Goal: Book appointment/travel/reservation

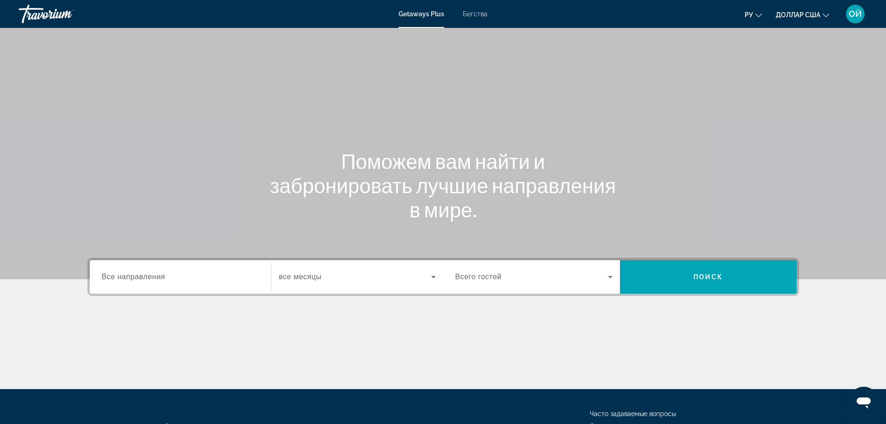
click at [478, 19] on div "Getaways Plus Бегства ру English Español Français Italiano Português русский до…" at bounding box center [443, 14] width 886 height 24
click at [477, 14] on font "Бегства" at bounding box center [475, 13] width 25 height 7
click at [807, 14] on font "доллар США" at bounding box center [797, 14] width 45 height 7
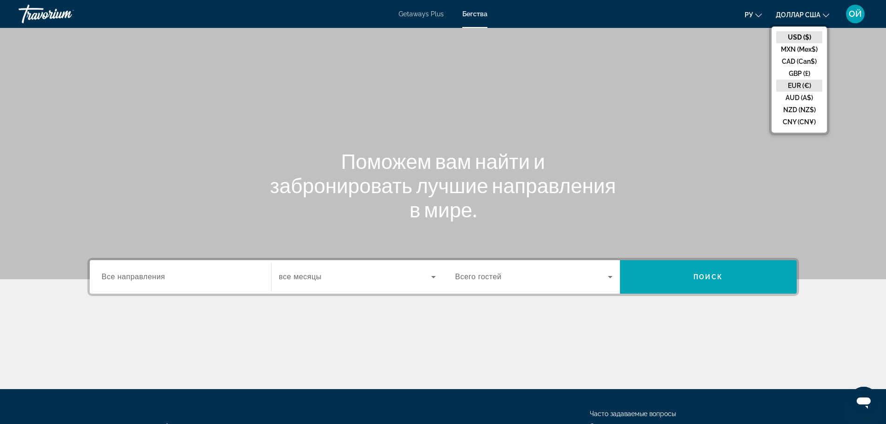
click at [804, 82] on button "EUR (€)" at bounding box center [799, 85] width 46 height 12
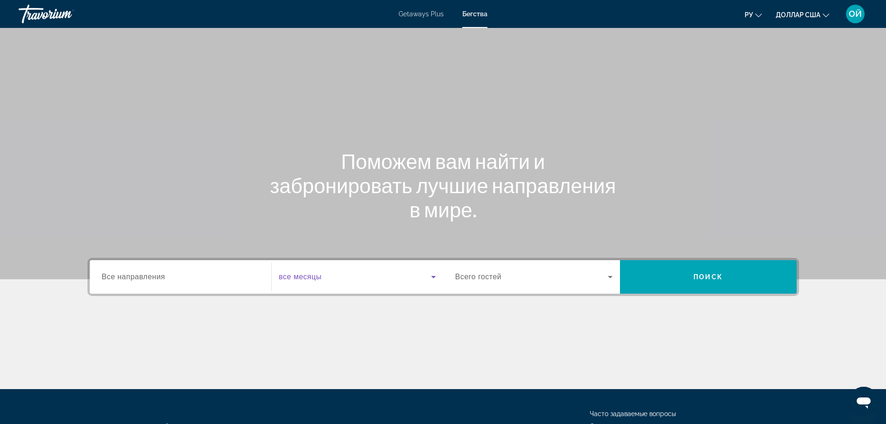
click at [365, 275] on span "Search widget" at bounding box center [355, 276] width 152 height 11
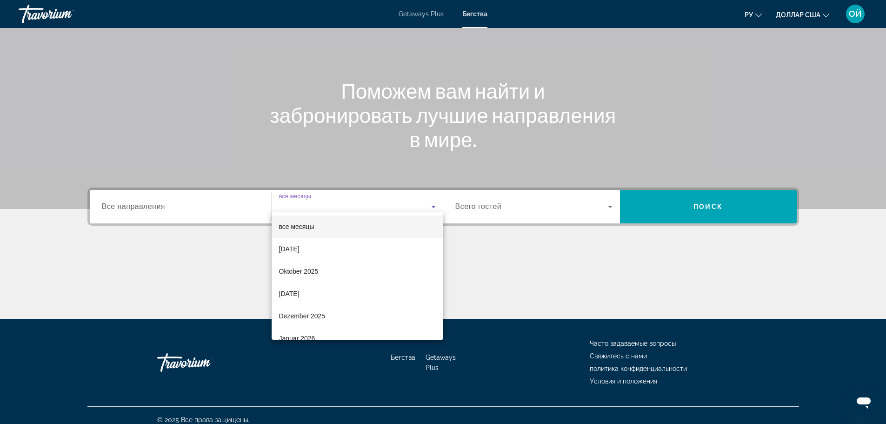
scroll to position [79, 0]
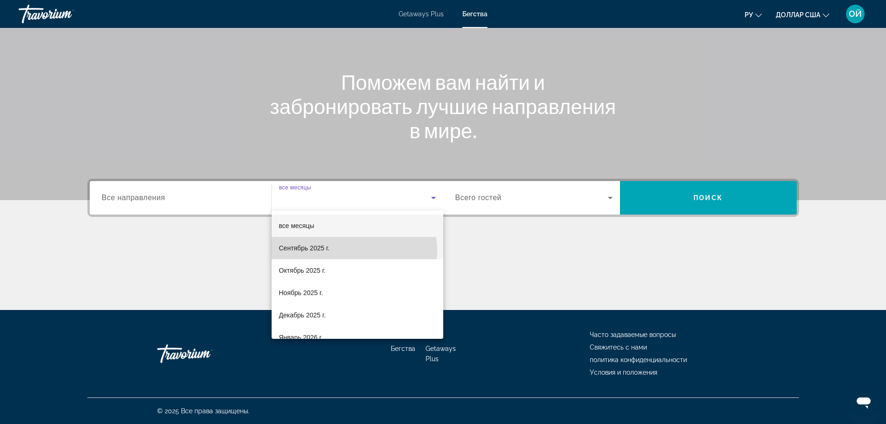
click at [342, 251] on mat-option "Сентябрь 2025 г." at bounding box center [357, 248] width 172 height 22
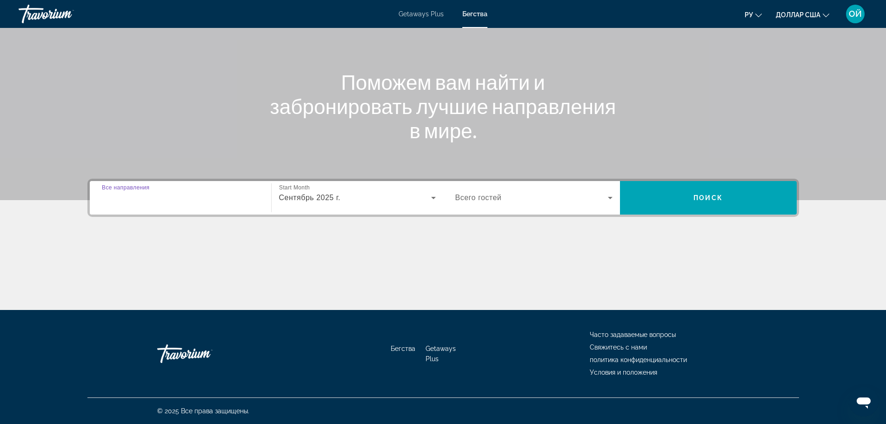
click at [233, 197] on input "Destination Все направления" at bounding box center [180, 197] width 157 height 11
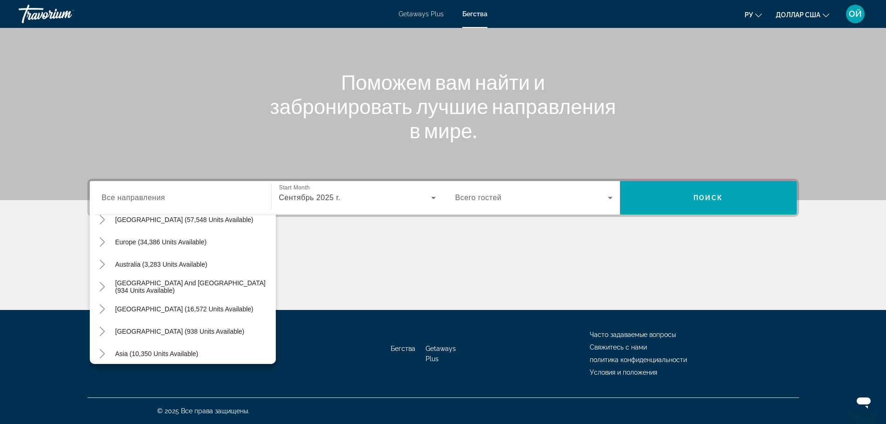
scroll to position [126, 0]
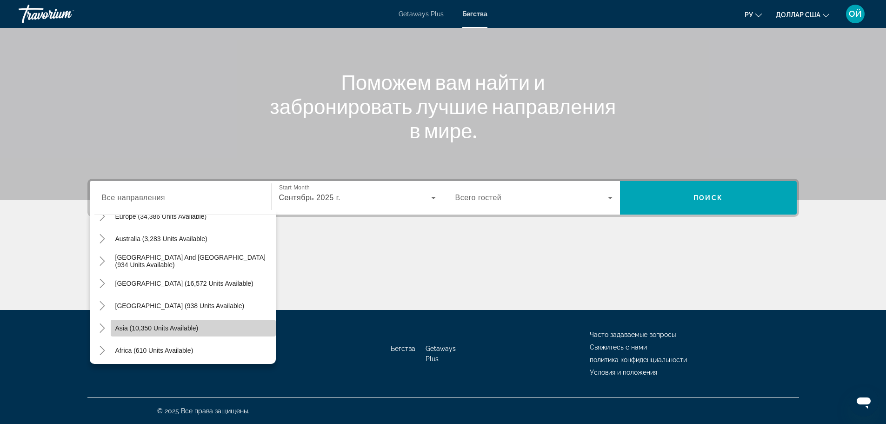
click at [198, 325] on span "Asia (10,350 units available)" at bounding box center [156, 327] width 83 height 7
type input "**********"
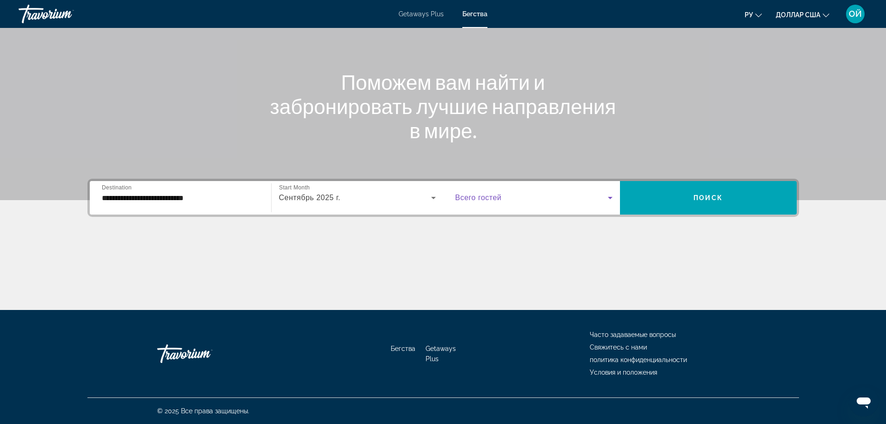
click at [606, 192] on icon "Search widget" at bounding box center [609, 197] width 11 height 11
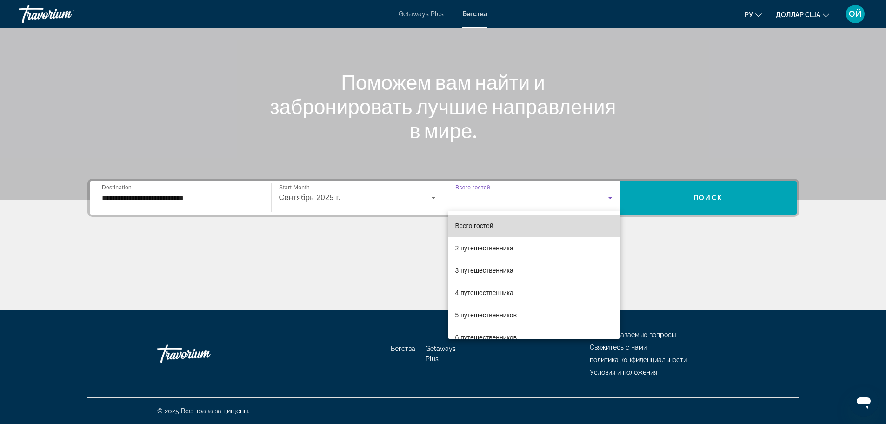
click at [555, 226] on mat-option "Всего гостей" at bounding box center [534, 225] width 172 height 22
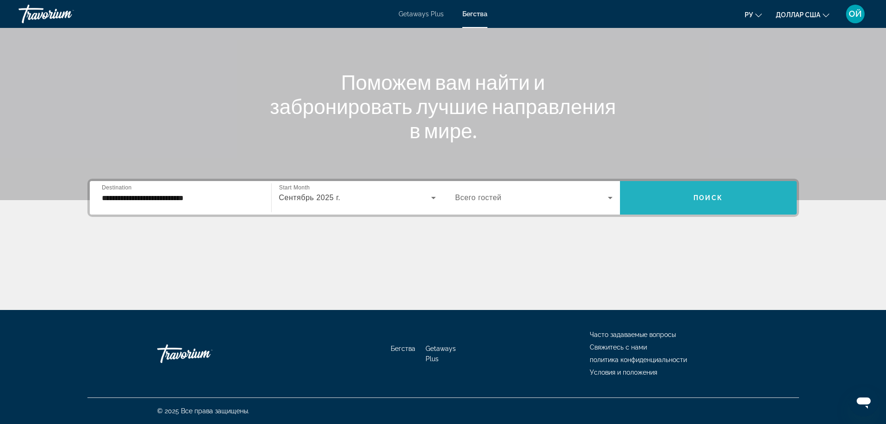
click at [671, 205] on span "Search widget" at bounding box center [708, 197] width 177 height 22
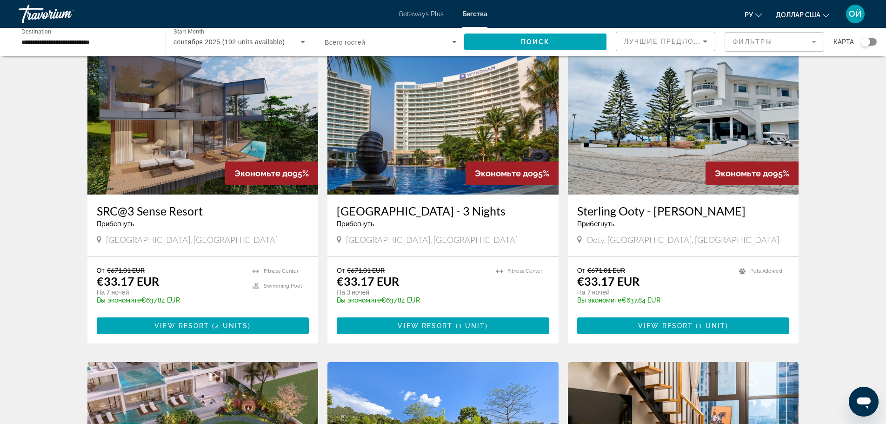
scroll to position [1112, 0]
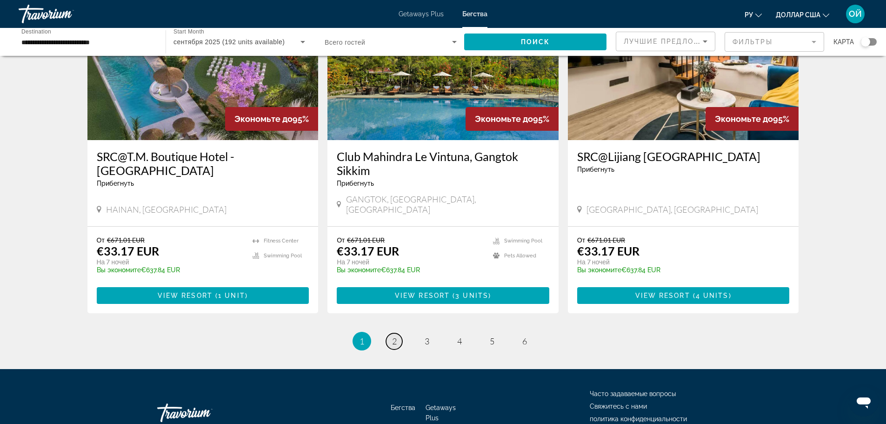
click at [395, 336] on span "2" at bounding box center [394, 341] width 5 height 10
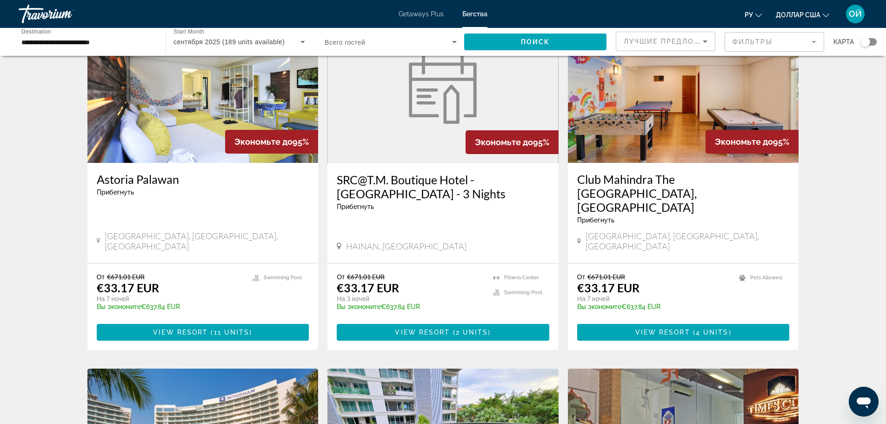
scroll to position [1109, 0]
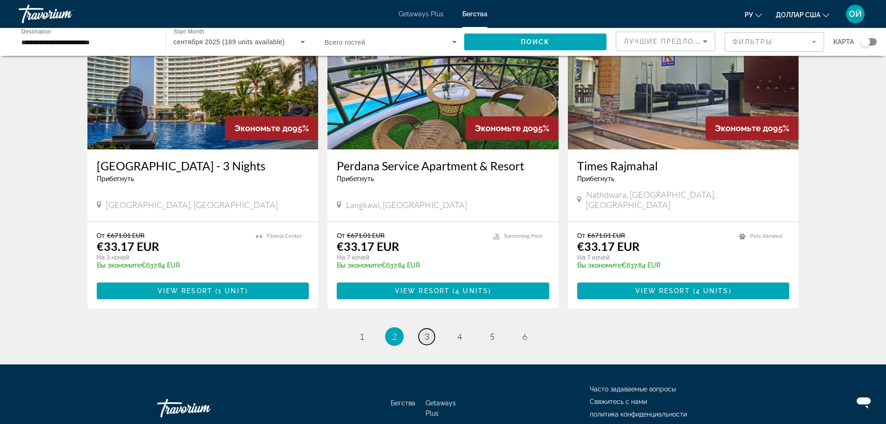
click at [423, 328] on link "page 3" at bounding box center [426, 336] width 16 height 16
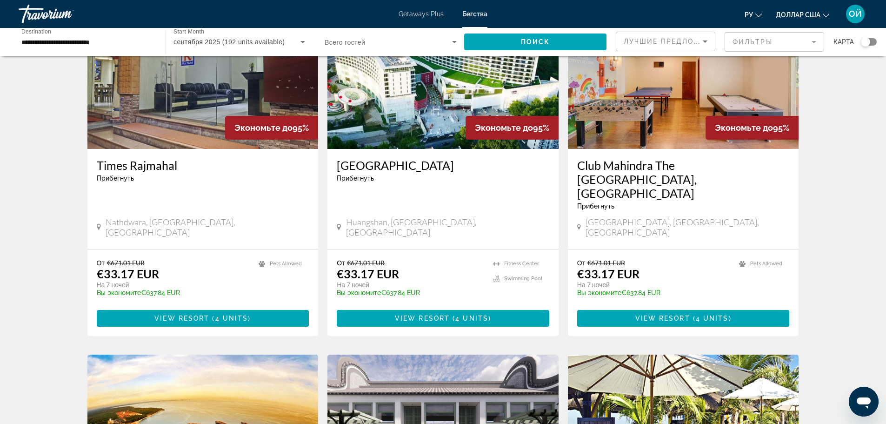
scroll to position [1094, 0]
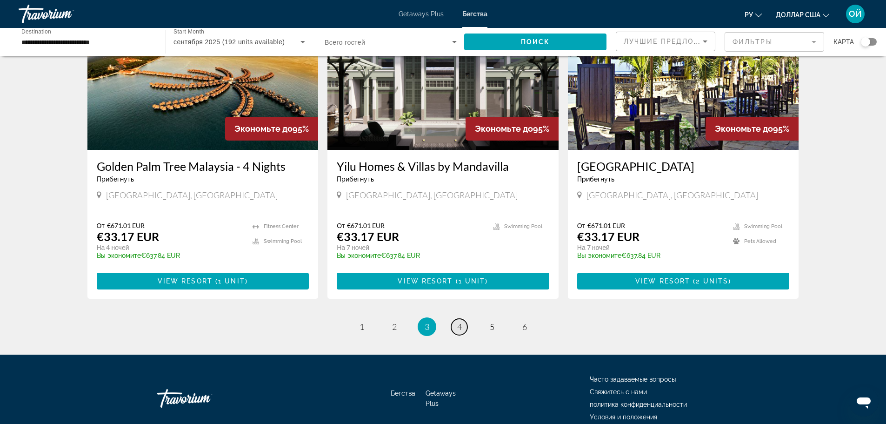
click at [458, 321] on span "4" at bounding box center [459, 326] width 5 height 10
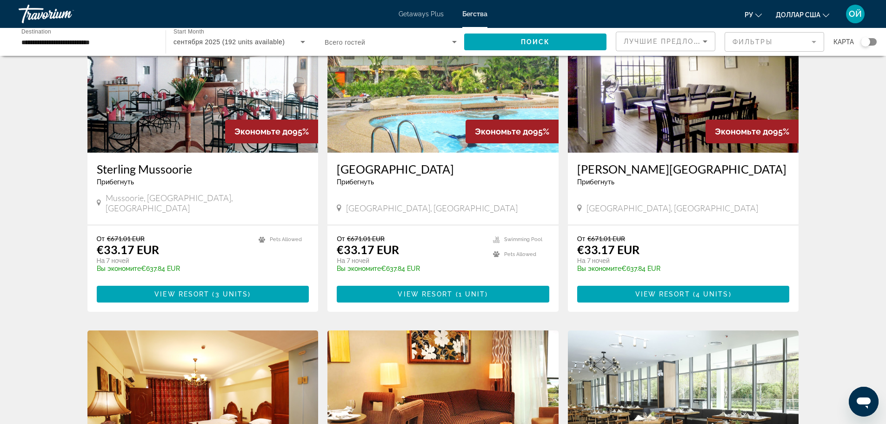
scroll to position [1094, 0]
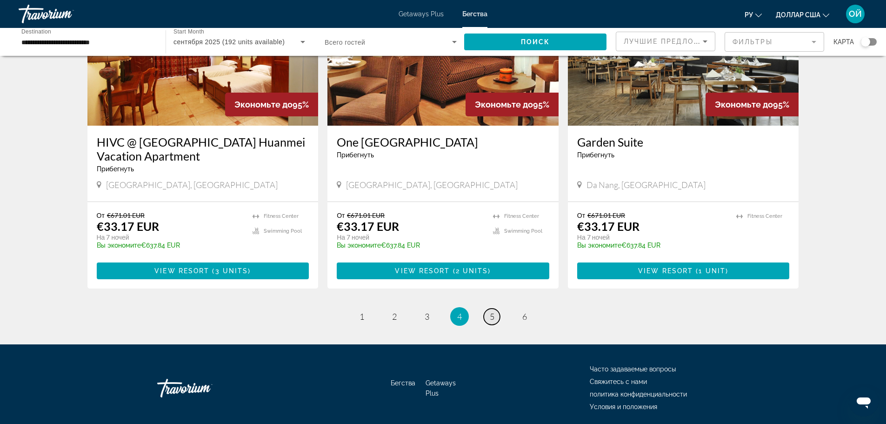
click at [489, 308] on link "page 5" at bounding box center [491, 316] width 16 height 16
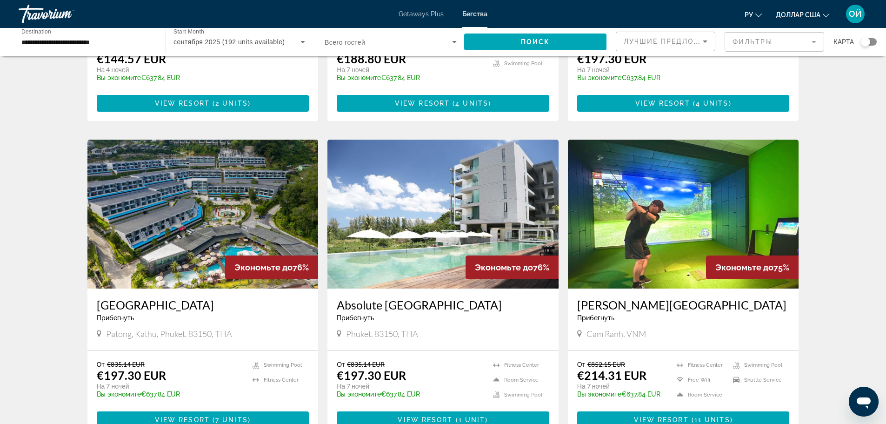
scroll to position [1108, 0]
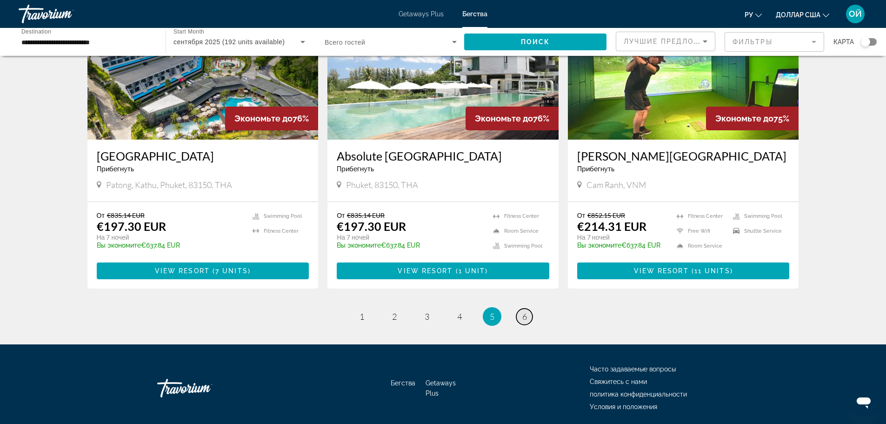
click at [527, 308] on link "page 6" at bounding box center [524, 316] width 16 height 16
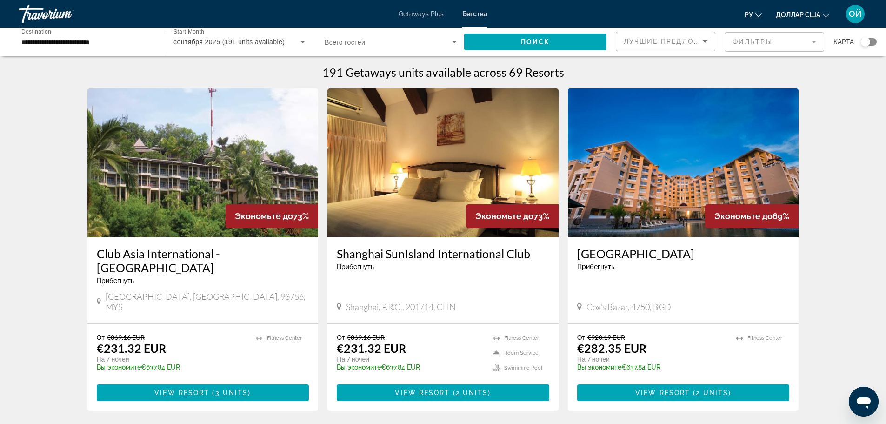
click at [411, 15] on font "Getaways Plus" at bounding box center [420, 13] width 45 height 7
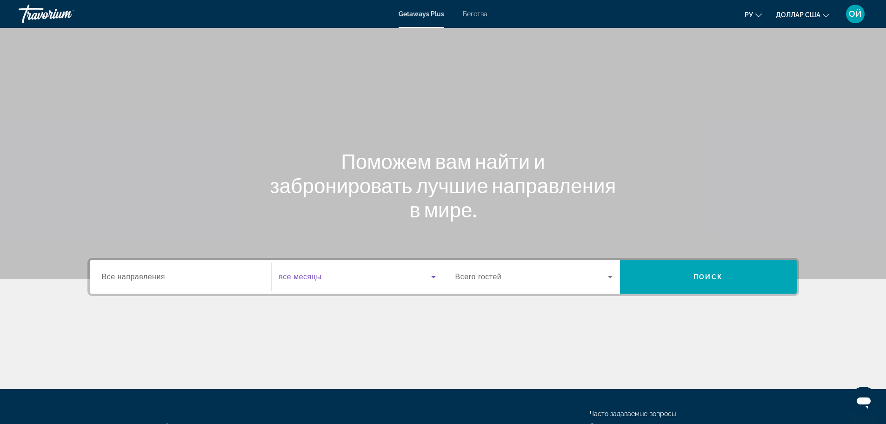
click at [334, 274] on span "Search widget" at bounding box center [355, 276] width 152 height 11
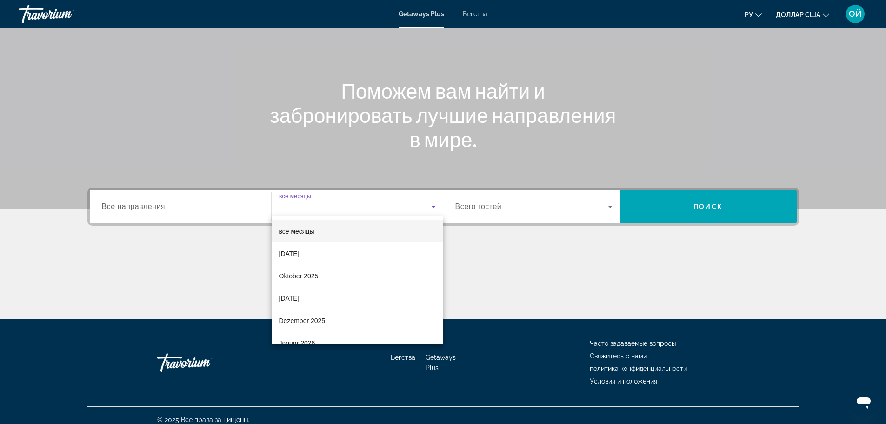
scroll to position [79, 0]
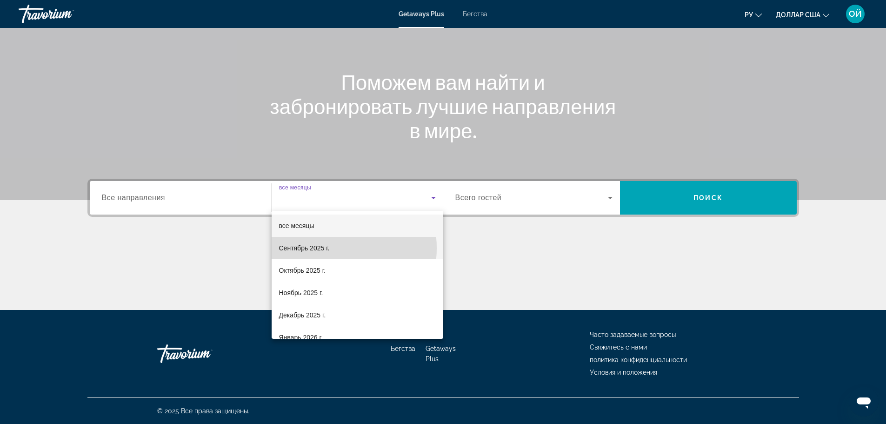
click at [327, 248] on font "Сентябрь 2025 г." at bounding box center [304, 247] width 51 height 7
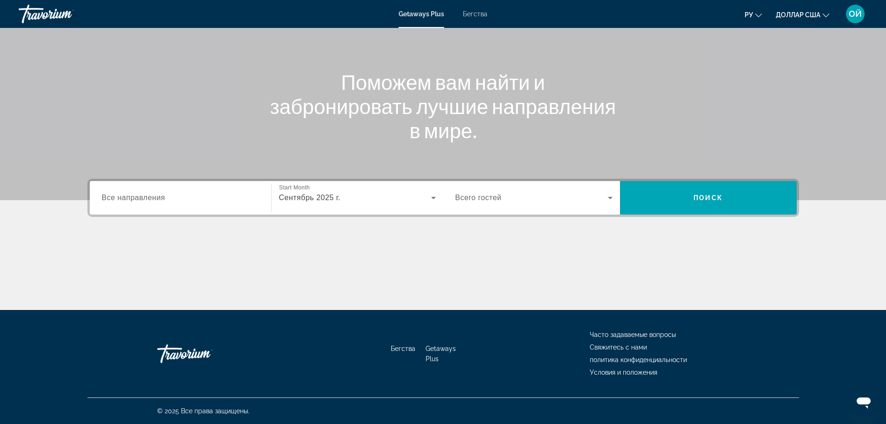
click at [496, 198] on span "Всего гостей" at bounding box center [478, 197] width 46 height 8
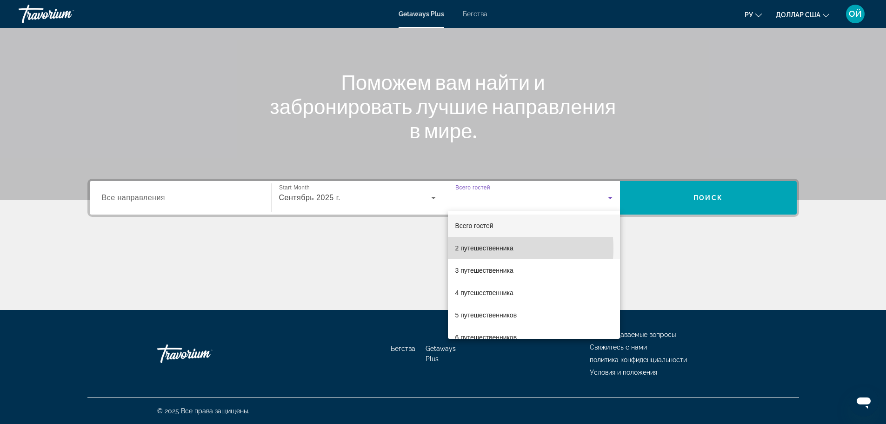
click at [482, 248] on font "2 путешественника" at bounding box center [484, 247] width 58 height 7
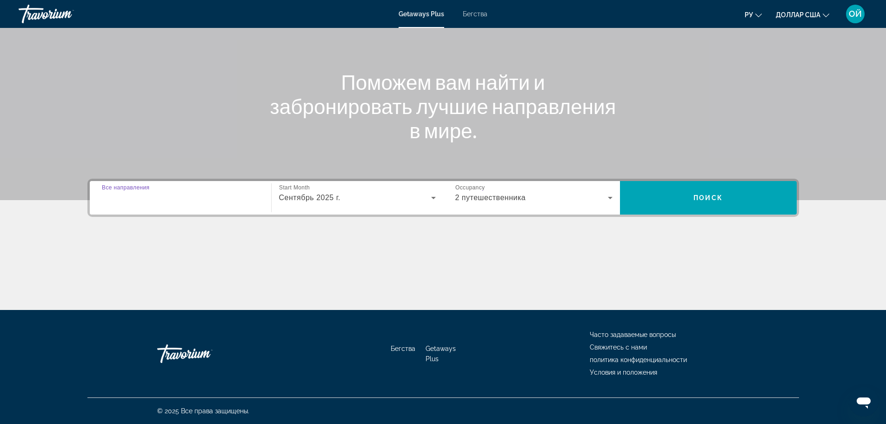
click at [192, 200] on input "Destination Все направления" at bounding box center [180, 197] width 157 height 11
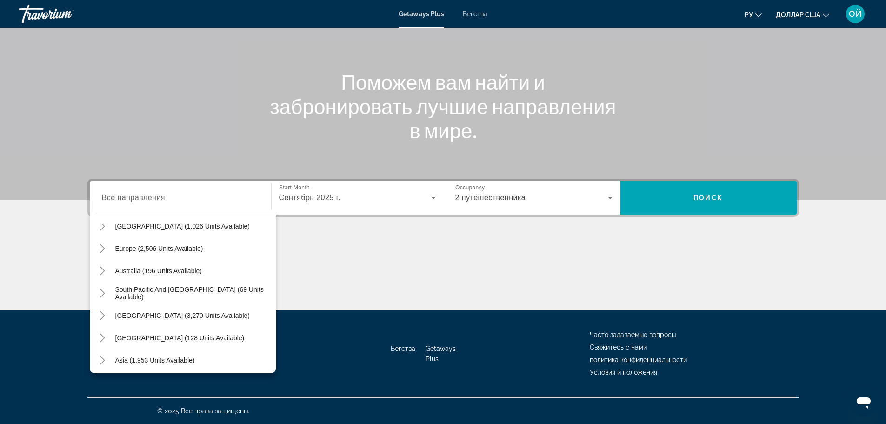
scroll to position [126, 0]
click at [201, 337] on div "Asia (1,953 units available)" at bounding box center [184, 337] width 181 height 22
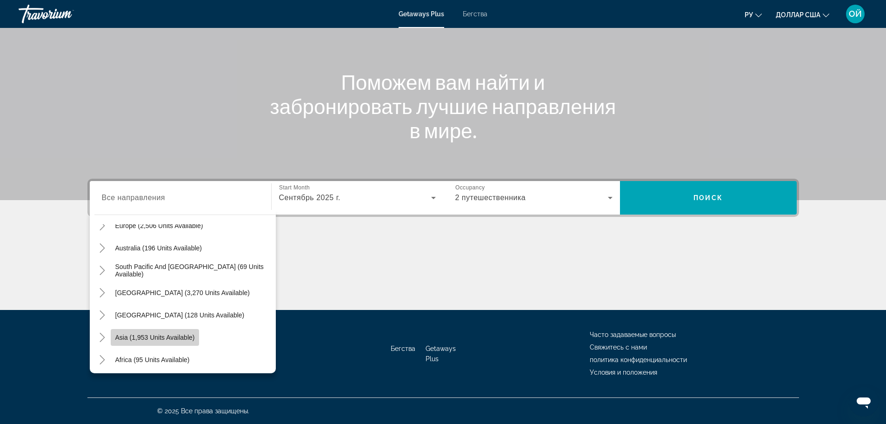
click at [174, 336] on span "Asia (1,953 units available)" at bounding box center [154, 336] width 79 height 7
type input "**********"
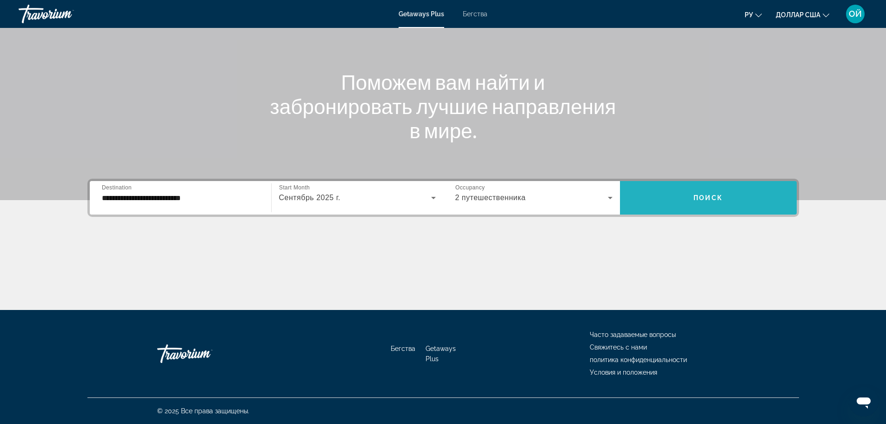
click at [676, 200] on span "Search widget" at bounding box center [708, 197] width 177 height 22
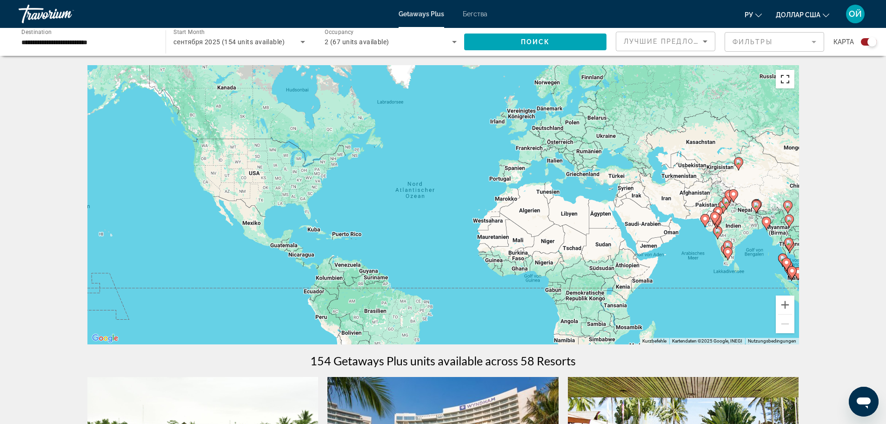
click at [788, 78] on button "Vollbildansicht ein/aus" at bounding box center [784, 79] width 19 height 19
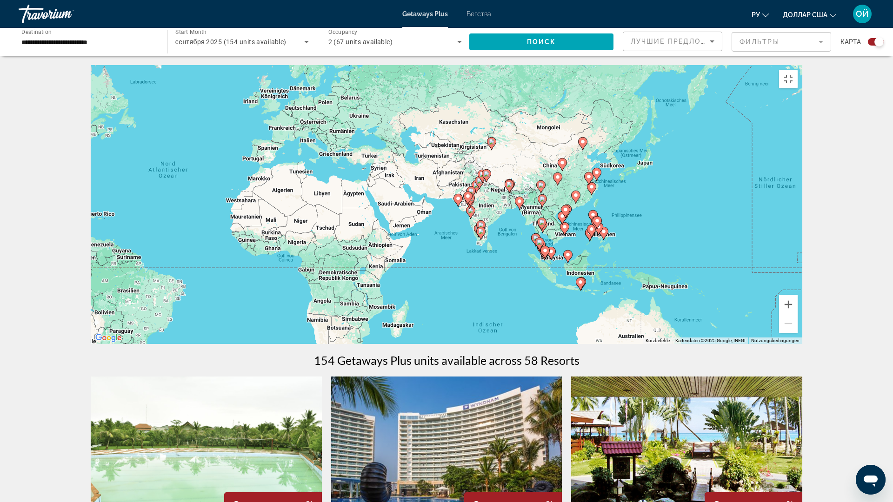
drag, startPoint x: 720, startPoint y: 328, endPoint x: 463, endPoint y: 304, distance: 258.6
click at [463, 304] on div "Um den Modus zum Ziehen mit der Tastatur zu aktivieren, drückst du Alt + Eingab…" at bounding box center [446, 204] width 711 height 279
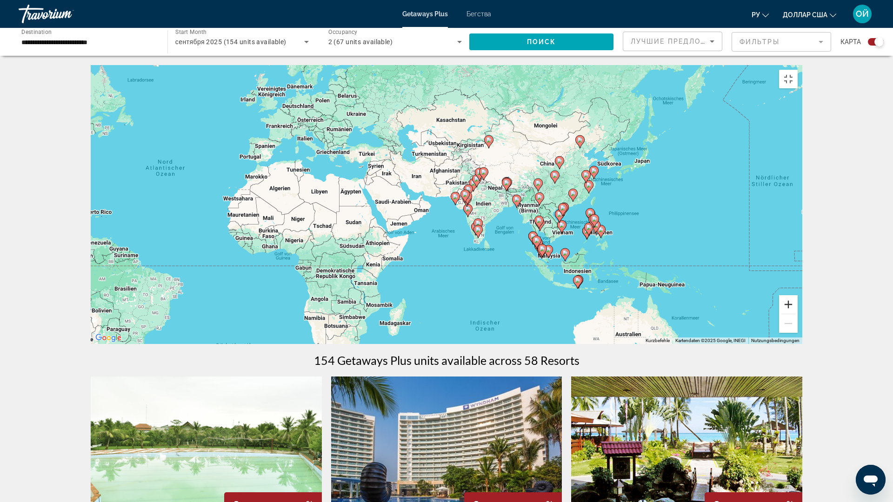
click at [797, 314] on button "Vergrößern" at bounding box center [788, 304] width 19 height 19
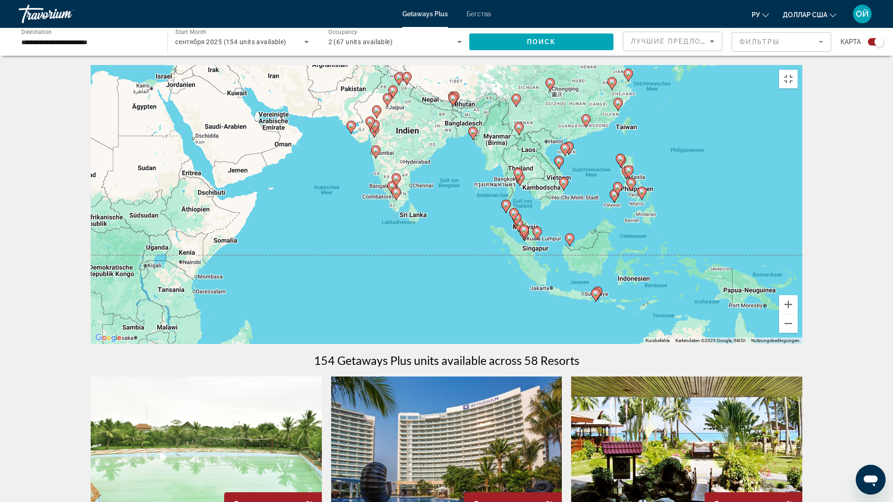
drag, startPoint x: 544, startPoint y: 356, endPoint x: 363, endPoint y: 272, distance: 199.7
click at [363, 272] on div "Um den Modus zum Ziehen mit der Tastatur zu aktivieren, drückst du Alt + Eingab…" at bounding box center [446, 204] width 711 height 279
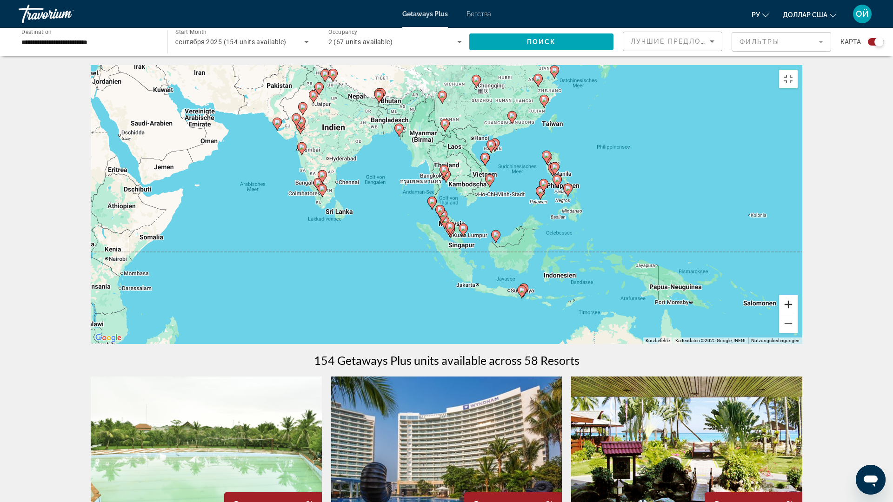
click at [797, 314] on button "Vergrößern" at bounding box center [788, 304] width 19 height 19
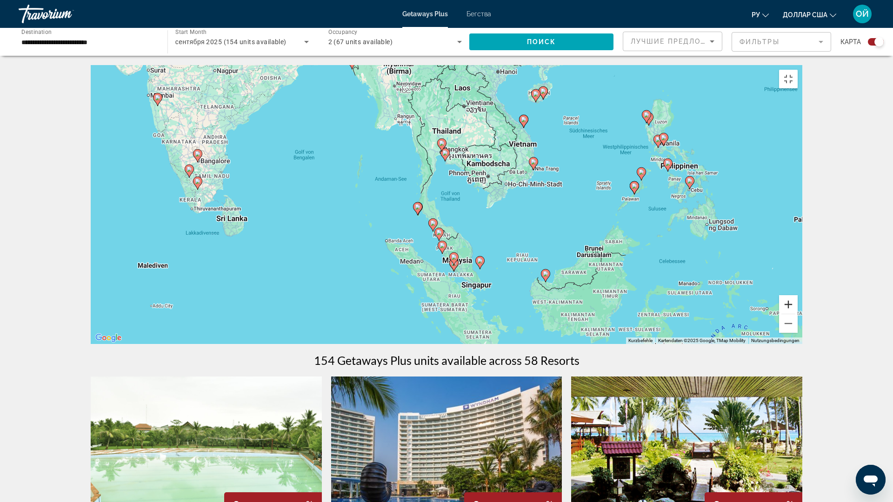
click at [797, 314] on button "Vergrößern" at bounding box center [788, 304] width 19 height 19
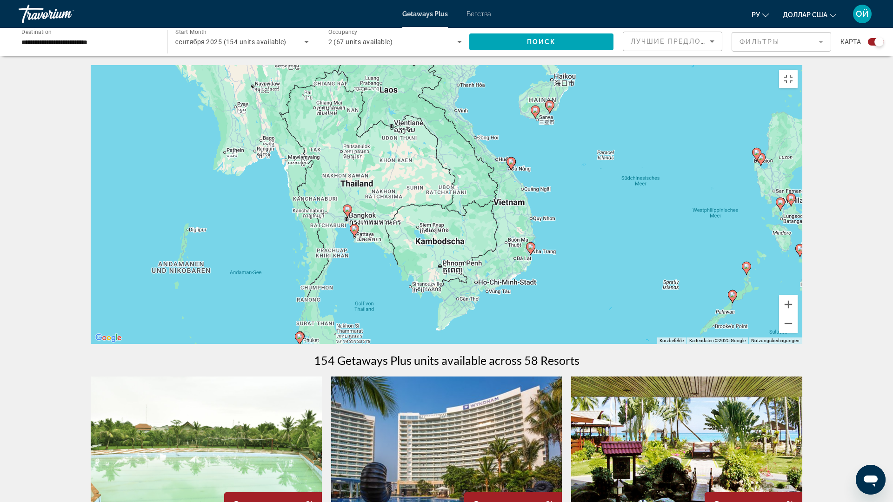
drag, startPoint x: 683, startPoint y: 120, endPoint x: 591, endPoint y: 242, distance: 152.9
click at [591, 242] on div "Um den Modus zum Ziehen mit der Tastatur zu aktivieren, drückst du Alt + Eingab…" at bounding box center [446, 204] width 711 height 279
click at [797, 314] on button "Vergrößern" at bounding box center [788, 304] width 19 height 19
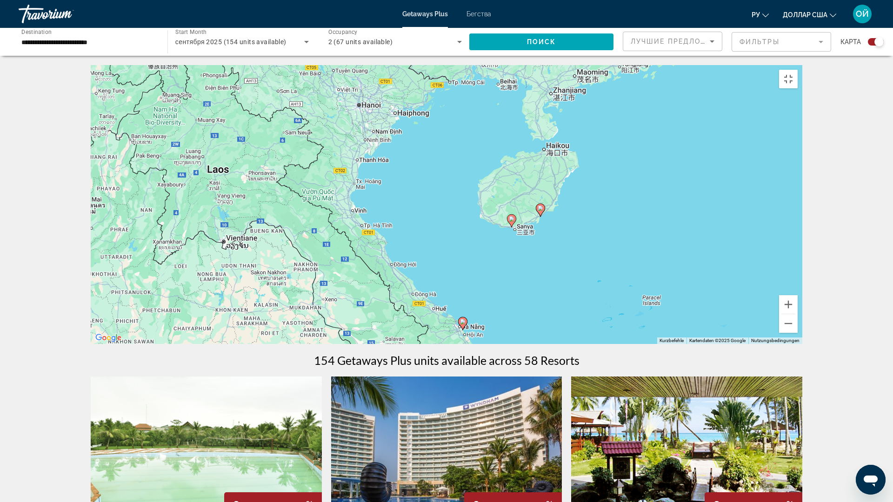
drag, startPoint x: 639, startPoint y: 132, endPoint x: 516, endPoint y: 337, distance: 237.9
click at [516, 337] on div "Um den Modus zum Ziehen mit der Tastatur zu aktivieren, drückst du Alt + Eingab…" at bounding box center [446, 204] width 711 height 279
click at [797, 314] on button "Vergrößern" at bounding box center [788, 304] width 19 height 19
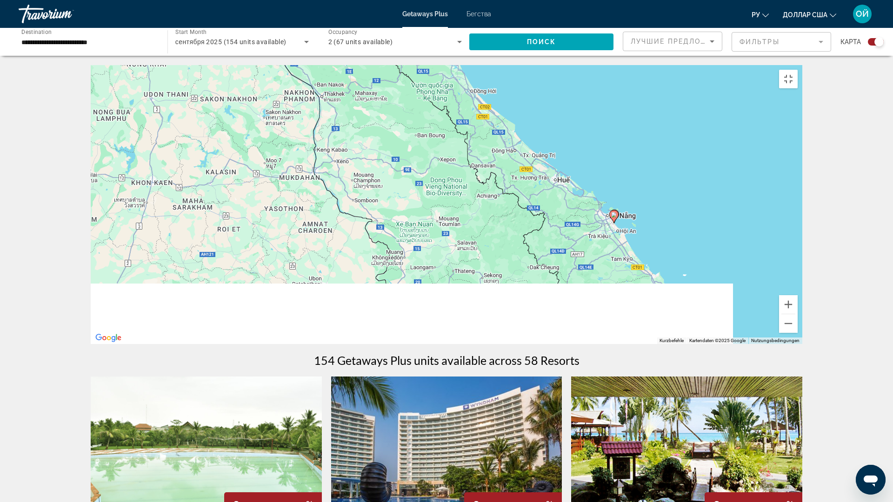
drag, startPoint x: 784, startPoint y: 203, endPoint x: 892, endPoint y: 0, distance: 230.0
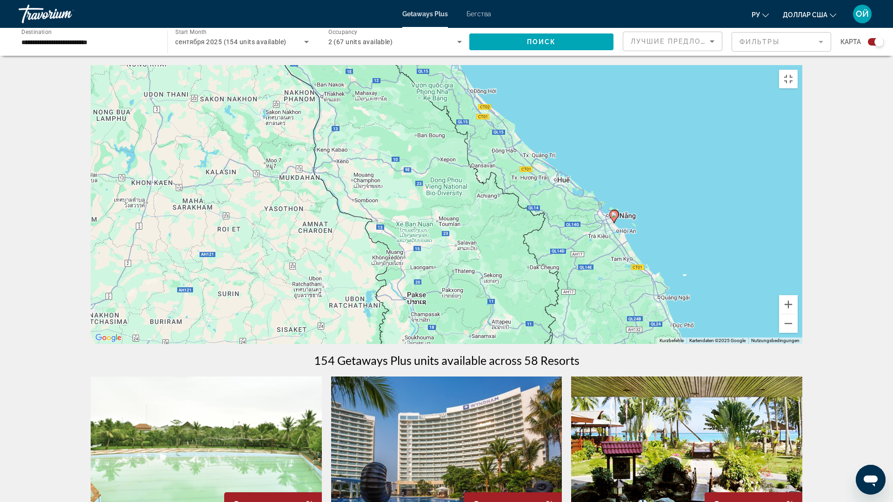
click at [802, 65] on div "Um den Modus zum Ziehen mit der Tastatur zu aktivieren, drückst du Alt + Eingab…" at bounding box center [446, 204] width 711 height 279
click at [797, 333] on button "Verkleinern" at bounding box center [788, 323] width 19 height 19
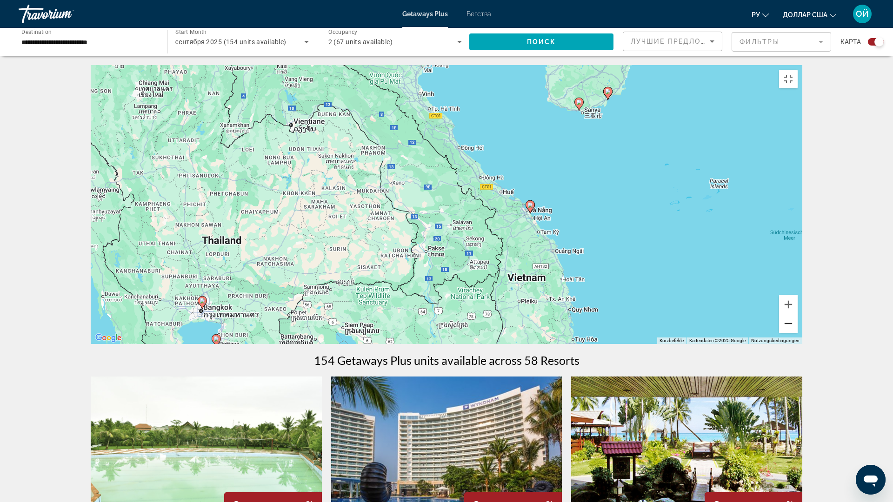
click at [797, 333] on button "Verkleinern" at bounding box center [788, 323] width 19 height 19
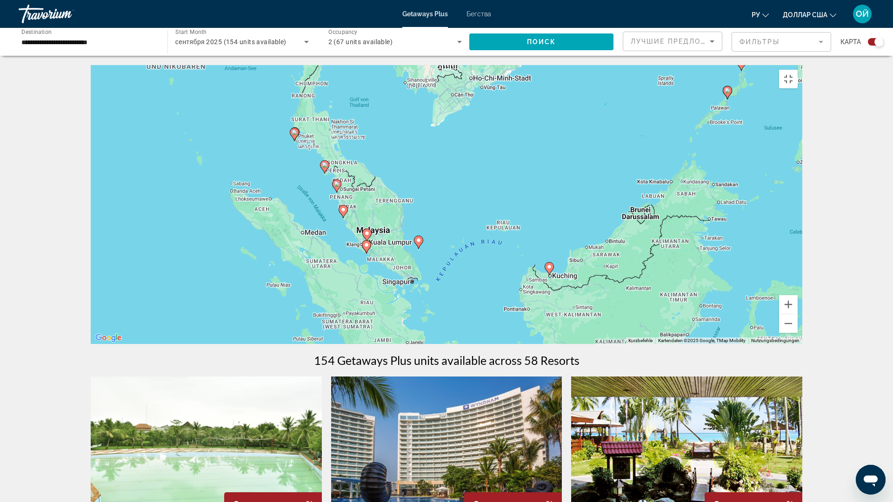
drag, startPoint x: 396, startPoint y: 423, endPoint x: 413, endPoint y: 165, distance: 259.0
click at [413, 165] on div "Um den Modus zum Ziehen mit der Tastatur zu aktivieren, drückst du Alt + Eingab…" at bounding box center [446, 204] width 711 height 279
click at [797, 314] on button "Vergrößern" at bounding box center [788, 304] width 19 height 19
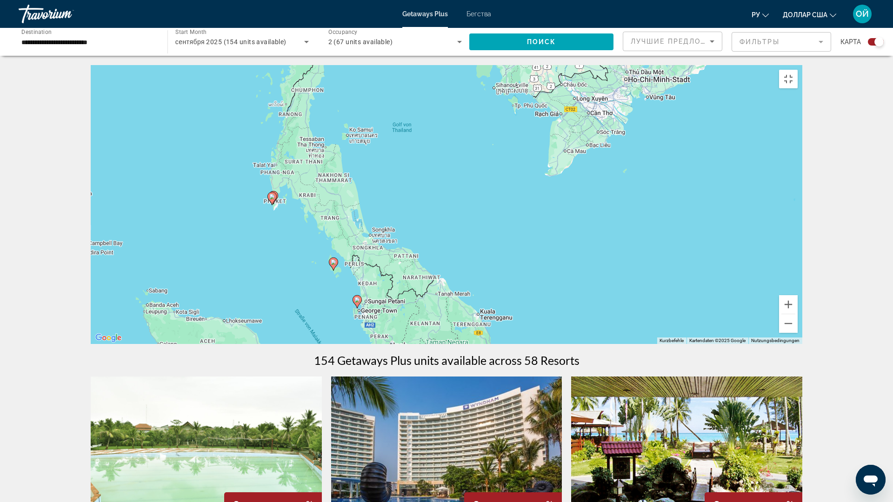
drag, startPoint x: 268, startPoint y: 106, endPoint x: 431, endPoint y: 258, distance: 223.7
click at [431, 258] on div "Um den Modus zum Ziehen mit der Tastatur zu aktivieren, drückst du Alt + Eingab…" at bounding box center [446, 204] width 711 height 279
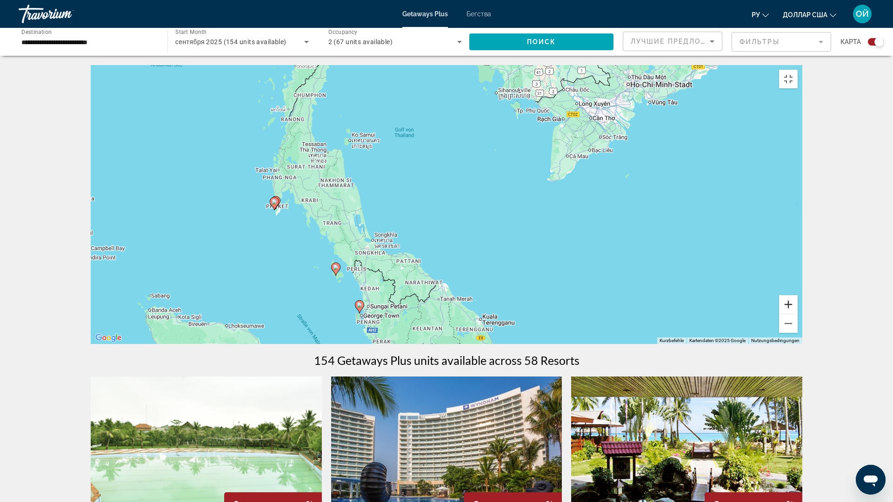
click at [797, 314] on button "Vergrößern" at bounding box center [788, 304] width 19 height 19
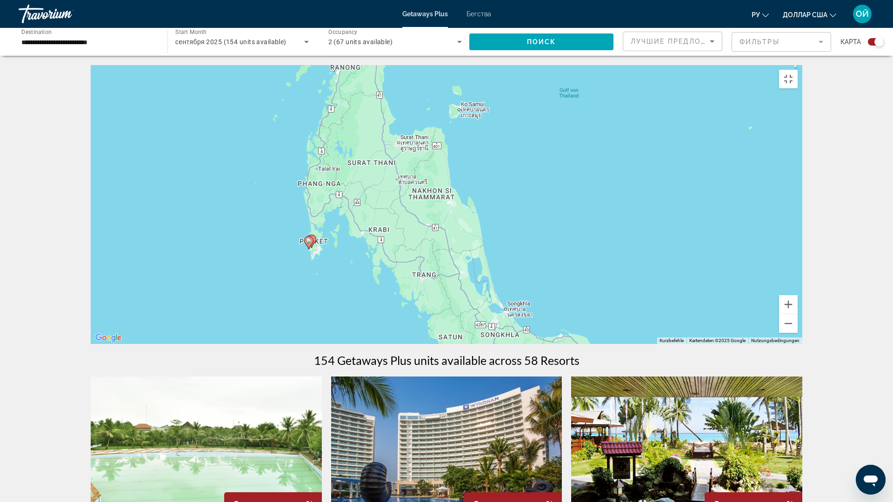
drag, startPoint x: 156, startPoint y: 217, endPoint x: 375, endPoint y: 252, distance: 221.8
click at [375, 252] on div "Um den Modus zum Ziehen mit der Tastatur zu aktivieren, drückst du Alt + Eingab…" at bounding box center [446, 204] width 711 height 279
click at [797, 314] on button "Vergrößern" at bounding box center [788, 304] width 19 height 19
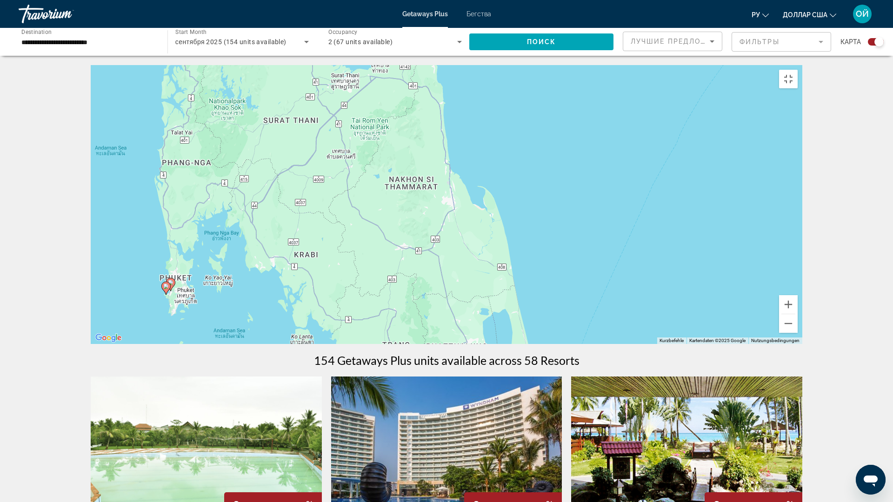
click at [165, 289] on image "Основное содержание" at bounding box center [166, 287] width 6 height 6
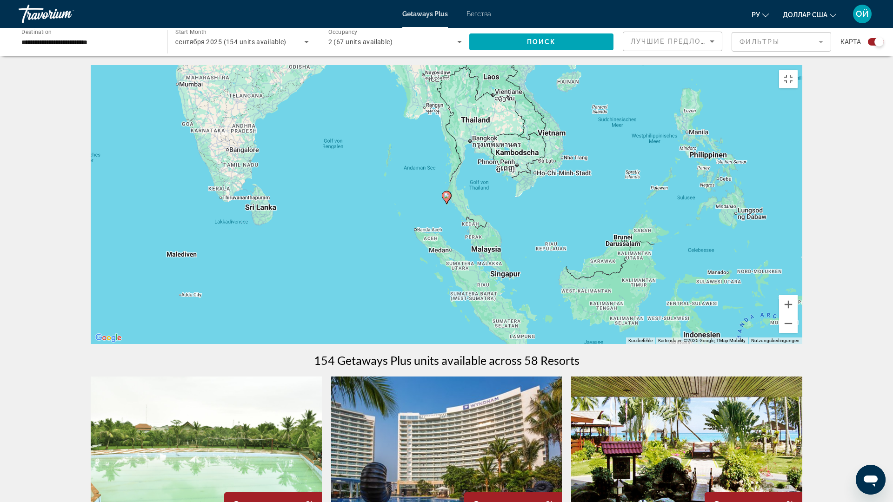
click at [447, 199] on image "Основное содержание" at bounding box center [446, 196] width 6 height 6
type input "**********"
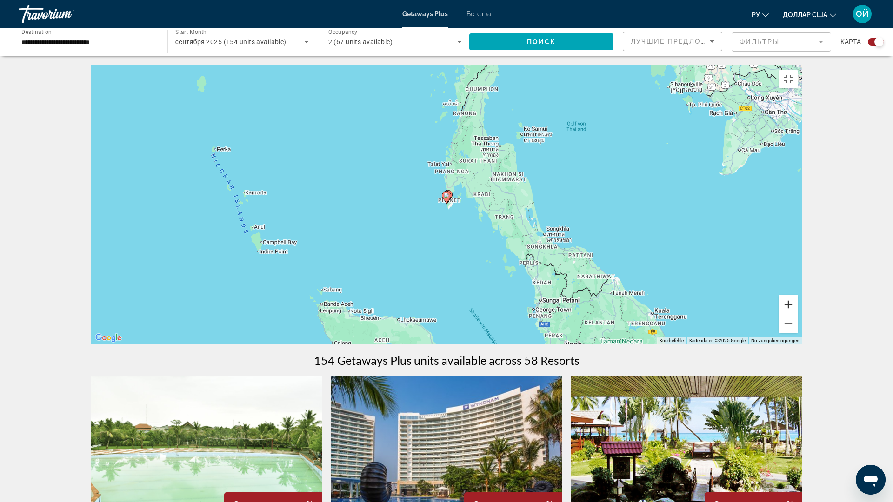
click at [797, 314] on button "Vergrößern" at bounding box center [788, 304] width 19 height 19
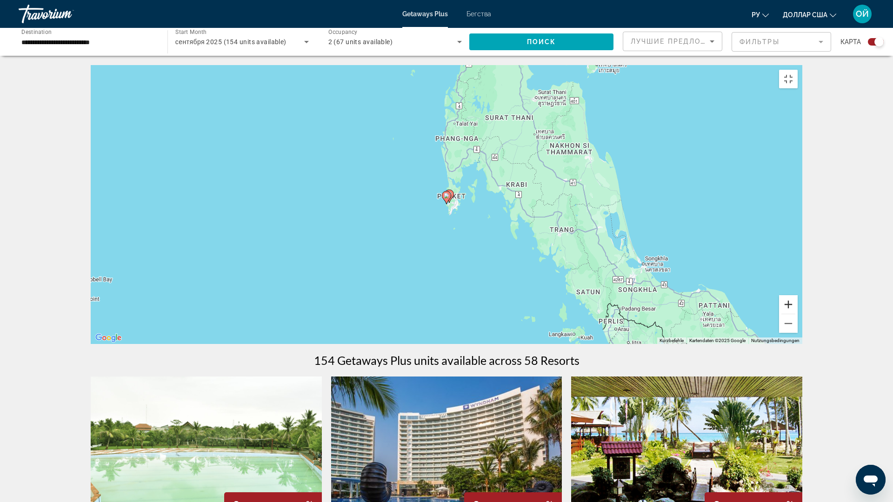
click at [797, 314] on button "Vergrößern" at bounding box center [788, 304] width 19 height 19
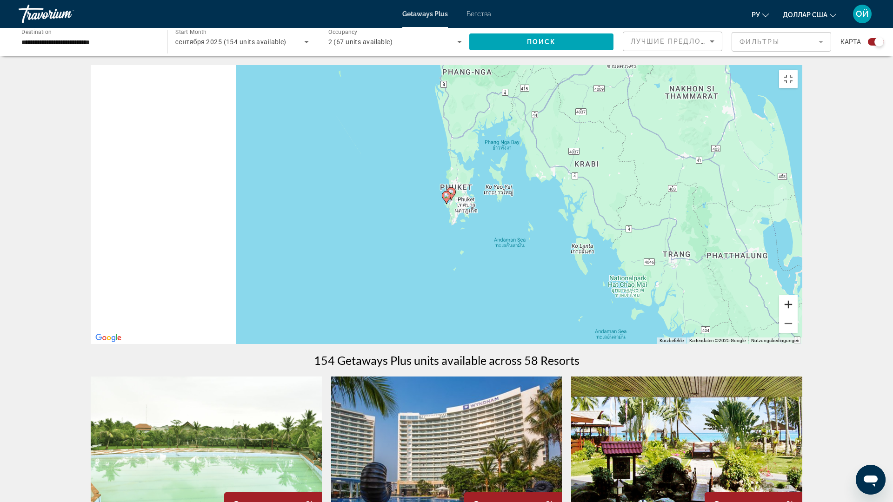
click at [797, 314] on button "Vergrößern" at bounding box center [788, 304] width 19 height 19
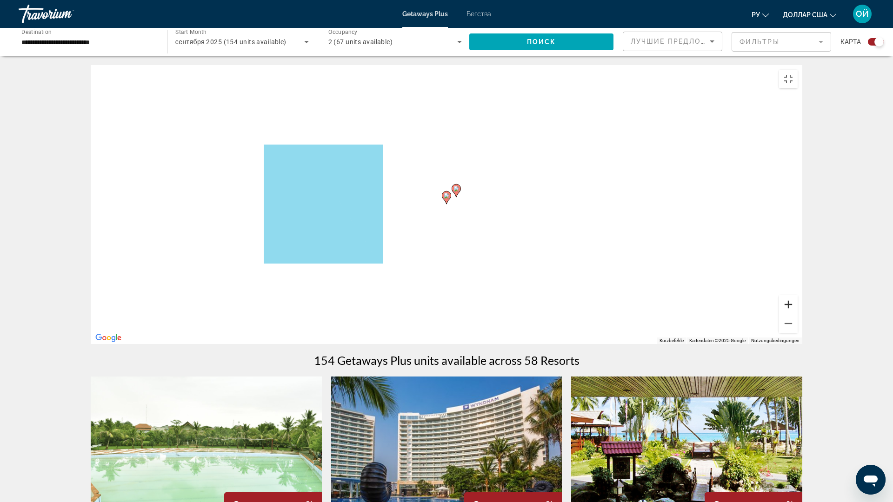
click at [797, 314] on button "Vergrößern" at bounding box center [788, 304] width 19 height 19
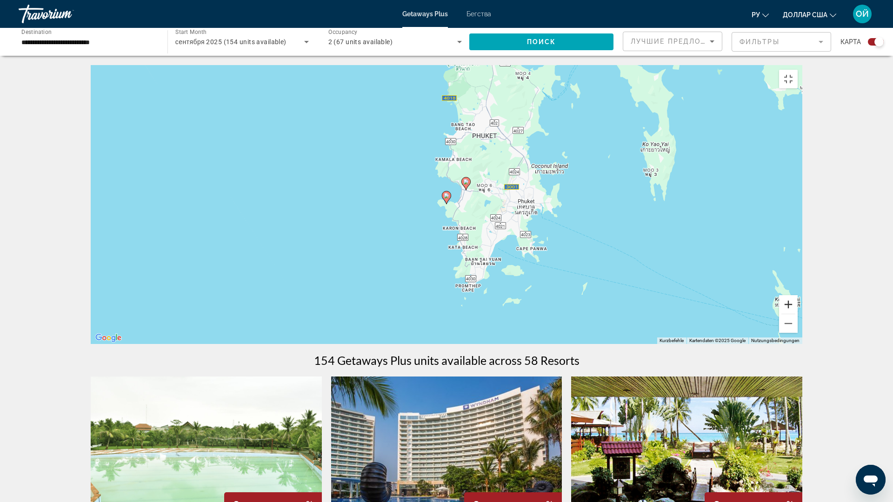
click at [797, 314] on button "Vergrößern" at bounding box center [788, 304] width 19 height 19
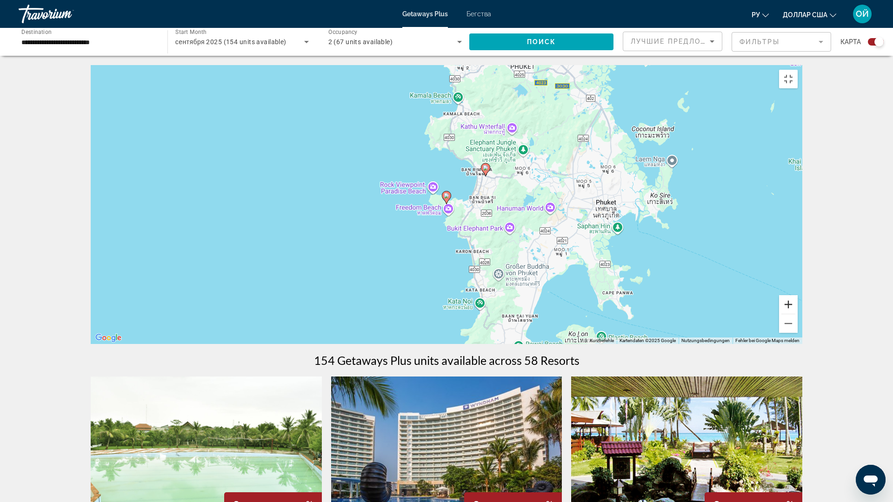
click at [797, 314] on button "Vergrößern" at bounding box center [788, 304] width 19 height 19
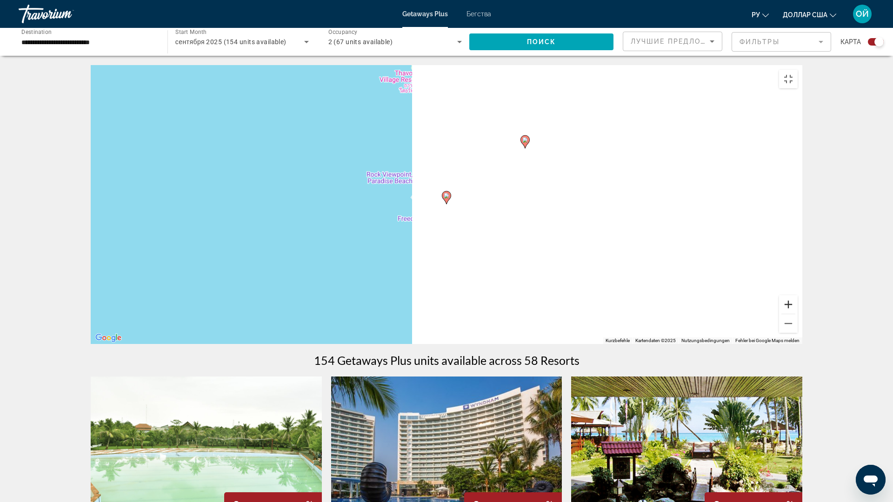
click at [797, 314] on button "Vergrößern" at bounding box center [788, 304] width 19 height 19
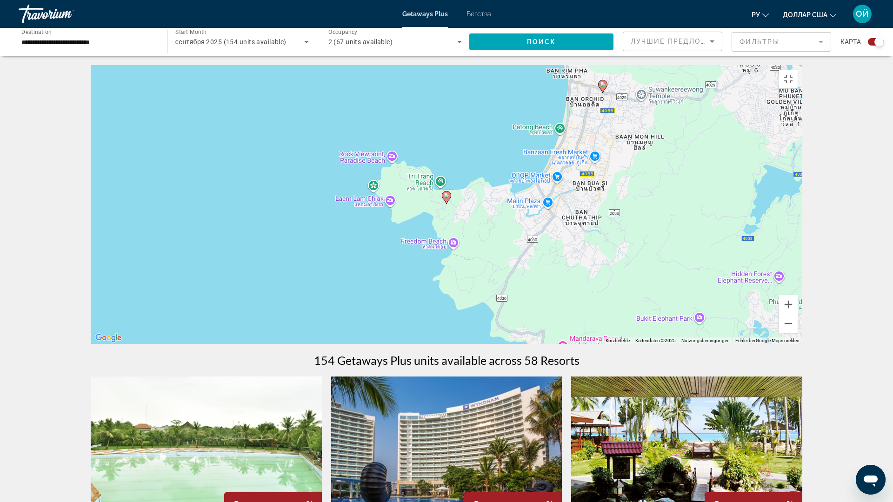
click at [446, 204] on icon "Основное содержание" at bounding box center [446, 198] width 8 height 12
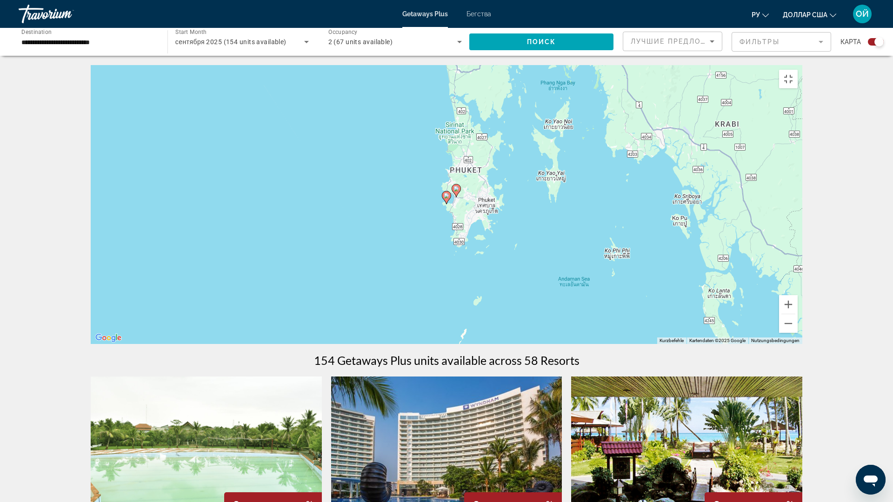
click at [446, 204] on icon "Основное содержание" at bounding box center [446, 198] width 8 height 12
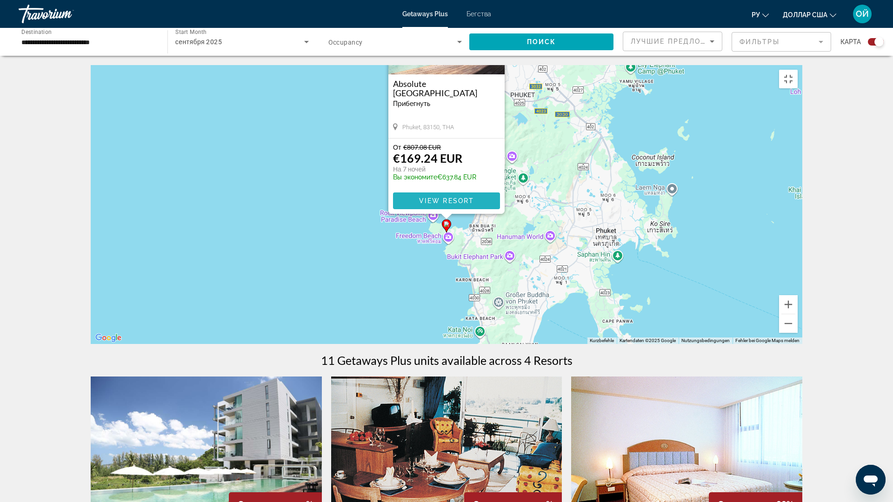
click at [423, 205] on span "View Resort" at bounding box center [446, 200] width 55 height 7
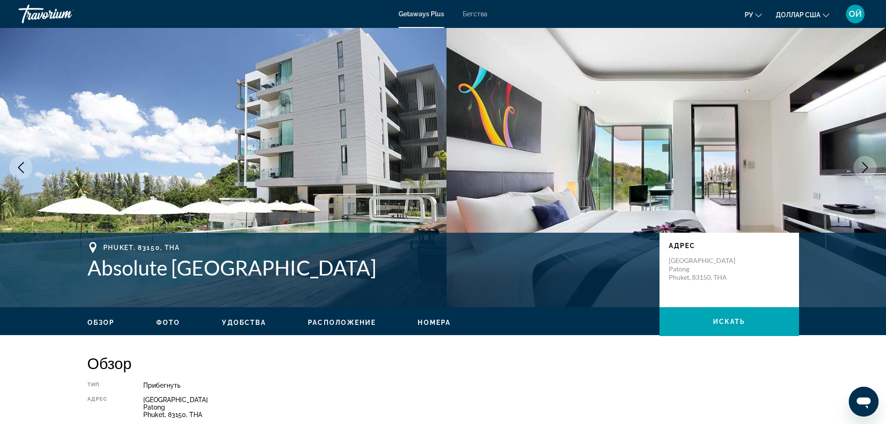
click at [423, 189] on img "Основное содержание" at bounding box center [223, 167] width 446 height 279
